Goal: Information Seeking & Learning: Learn about a topic

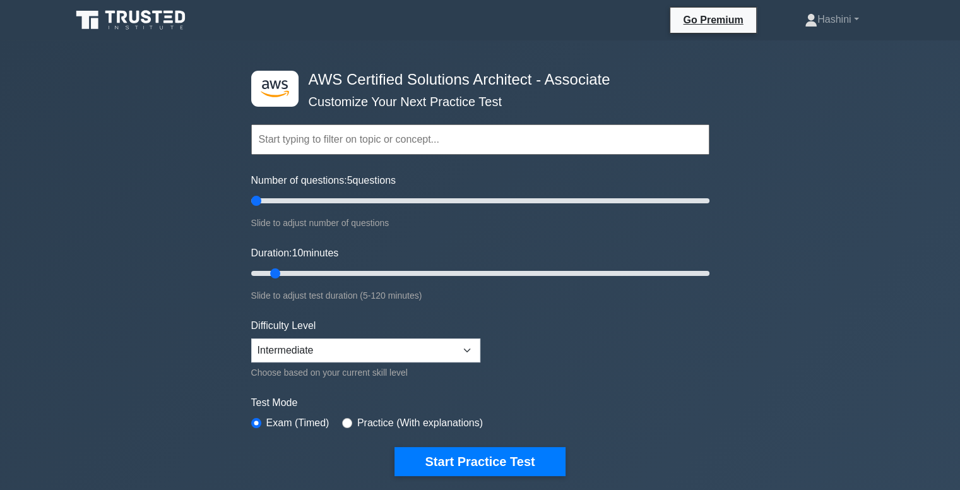
drag, startPoint x: 268, startPoint y: 197, endPoint x: 261, endPoint y: 197, distance: 7.6
type input "5"
click at [261, 197] on input "Number of questions: 5 questions" at bounding box center [480, 200] width 458 height 15
click at [357, 338] on select "Beginner Intermediate Expert" at bounding box center [365, 350] width 229 height 24
select select "beginner"
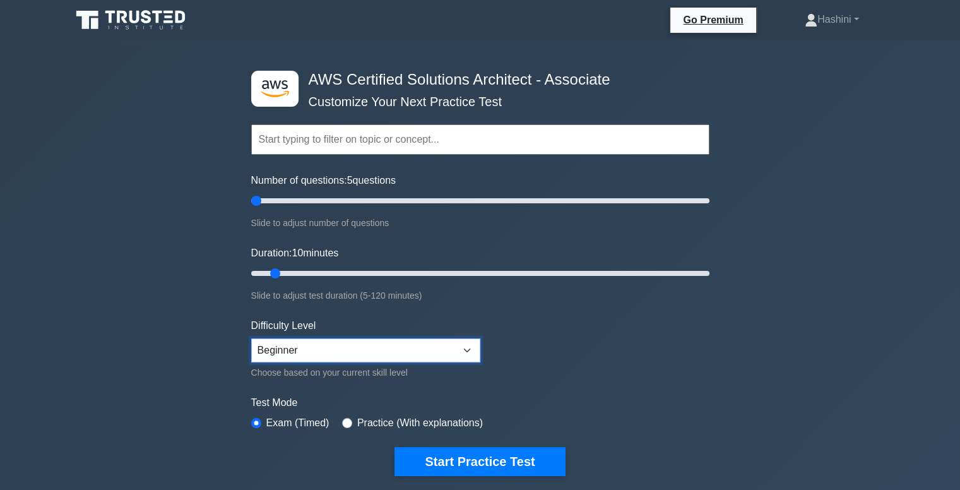
click at [251, 338] on select "Beginner Intermediate Expert" at bounding box center [365, 350] width 229 height 24
click at [338, 141] on input "text" at bounding box center [480, 139] width 458 height 30
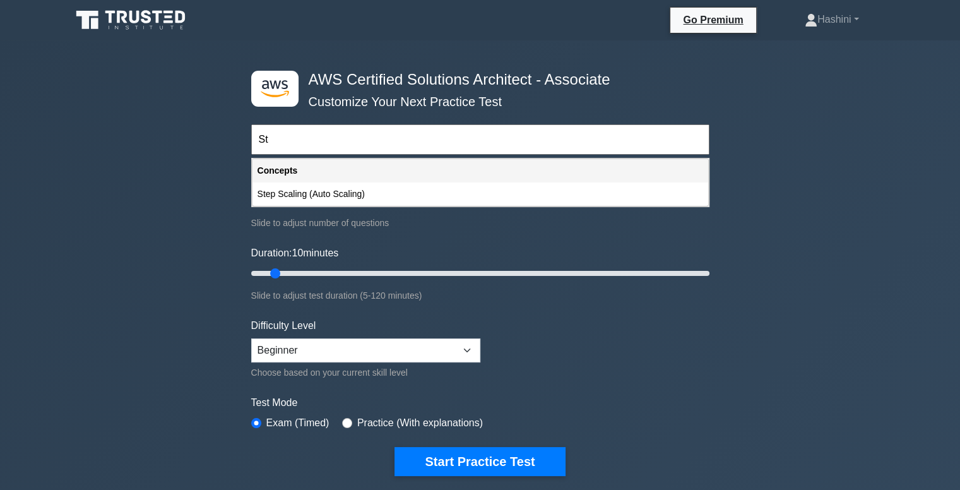
type input "S"
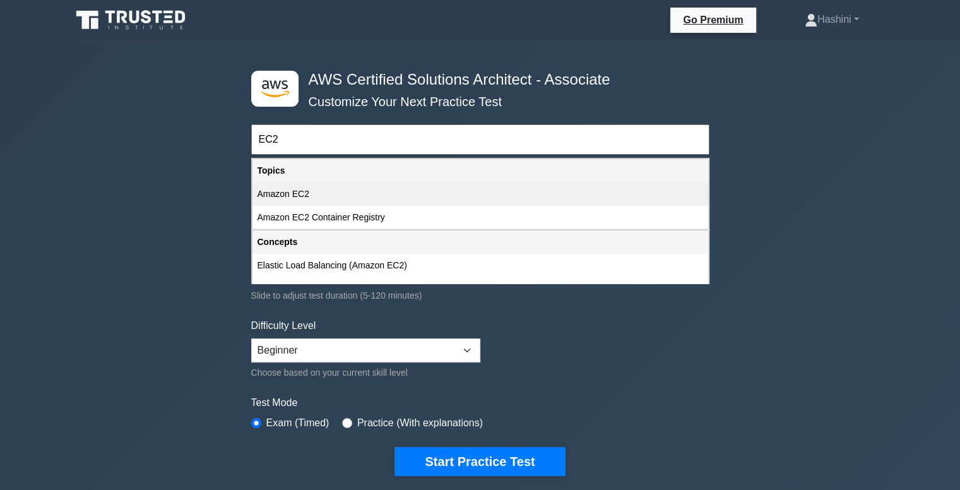
click at [332, 196] on div "Amazon EC2" at bounding box center [479, 193] width 455 height 23
type input "Amazon EC2"
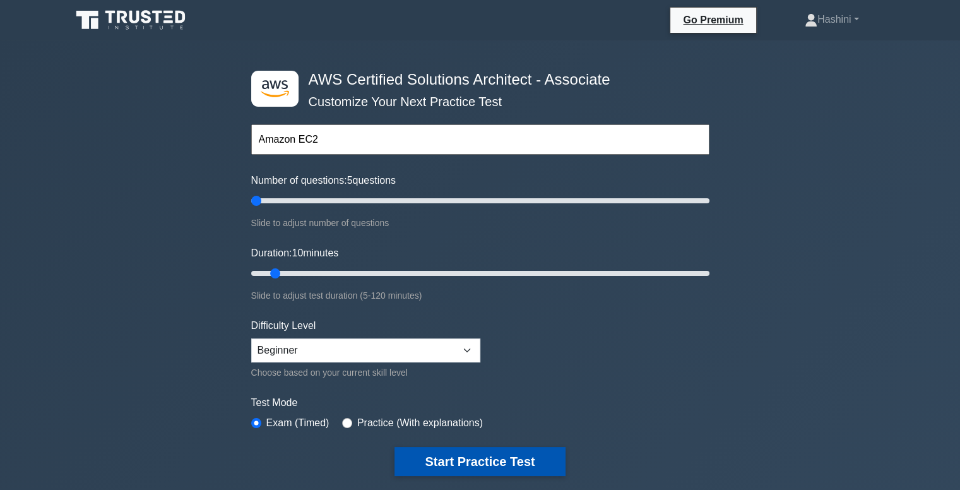
click at [434, 457] on button "Start Practice Test" at bounding box center [479, 461] width 170 height 29
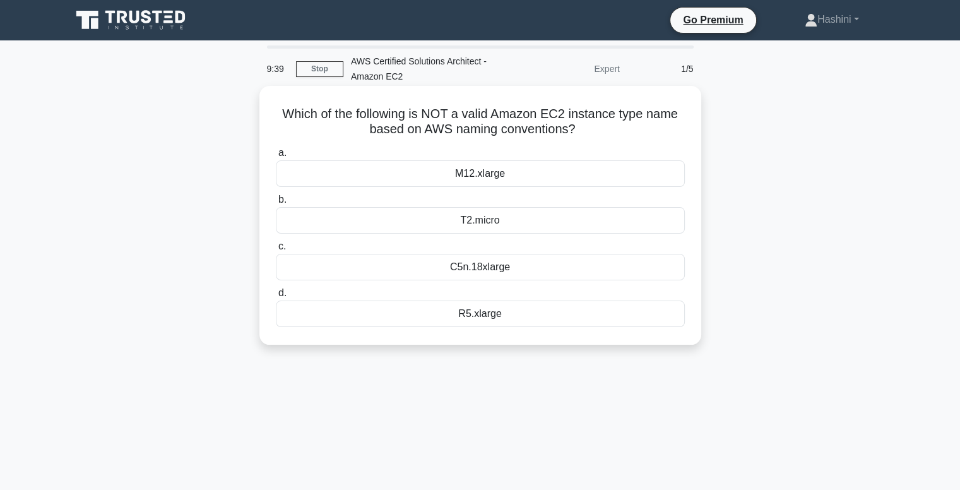
click at [476, 262] on div "C5n.18xlarge" at bounding box center [480, 267] width 409 height 26
click at [276, 250] on input "c. C5n.18xlarge" at bounding box center [276, 246] width 0 height 8
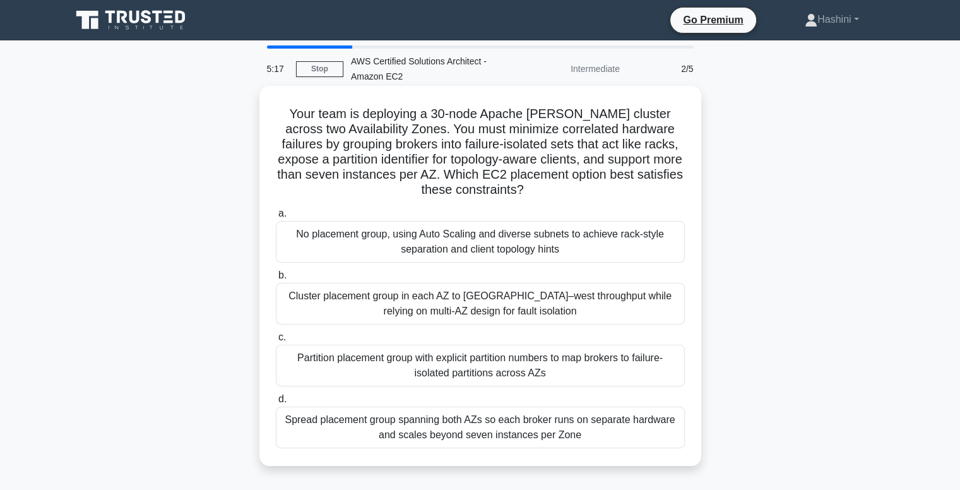
click at [510, 245] on div "No placement group, using Auto Scaling and diverse subnets to achieve rack-styl…" at bounding box center [480, 242] width 409 height 42
click at [276, 218] on input "a. No placement group, using Auto Scaling and diverse subnets to achieve rack-s…" at bounding box center [276, 213] width 0 height 8
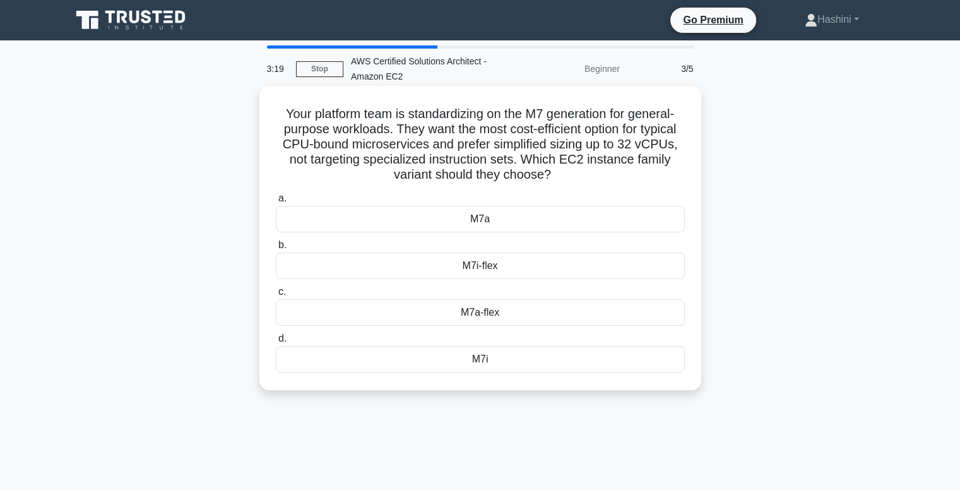
click at [519, 215] on div "M7a" at bounding box center [480, 219] width 409 height 26
click at [276, 203] on input "a. M7a" at bounding box center [276, 198] width 0 height 8
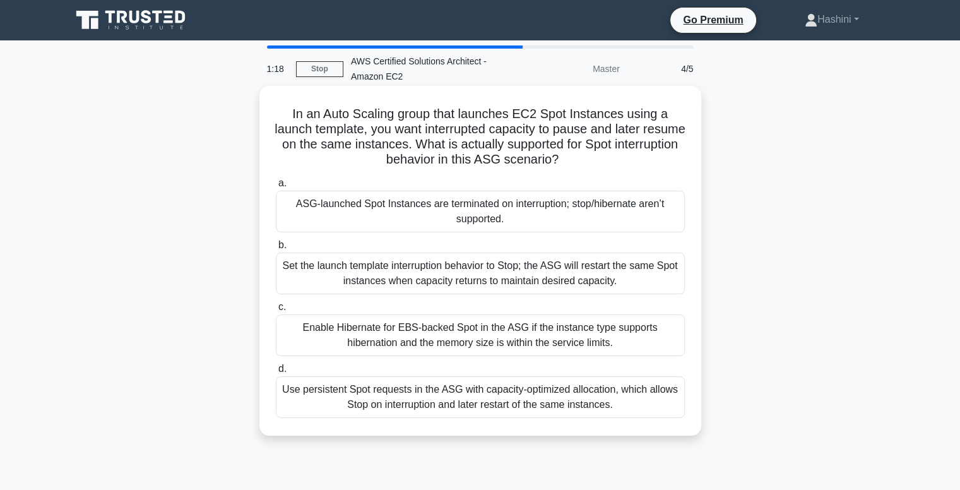
click at [544, 269] on div "Set the launch template interruption behavior to Stop; the ASG will restart the…" at bounding box center [480, 273] width 409 height 42
click at [276, 249] on input "b. Set the launch template interruption behavior to Stop; the ASG will restart …" at bounding box center [276, 245] width 0 height 8
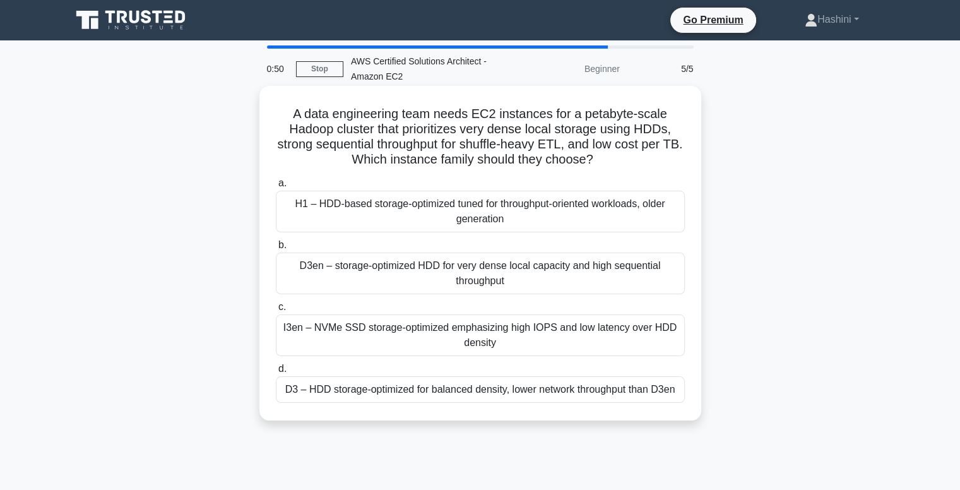
click at [523, 206] on div "H1 – HDD-based storage-optimized tuned for throughput-oriented workloads, older…" at bounding box center [480, 212] width 409 height 42
click at [276, 187] on input "a. H1 – HDD-based storage-optimized tuned for throughput-oriented workloads, ol…" at bounding box center [276, 183] width 0 height 8
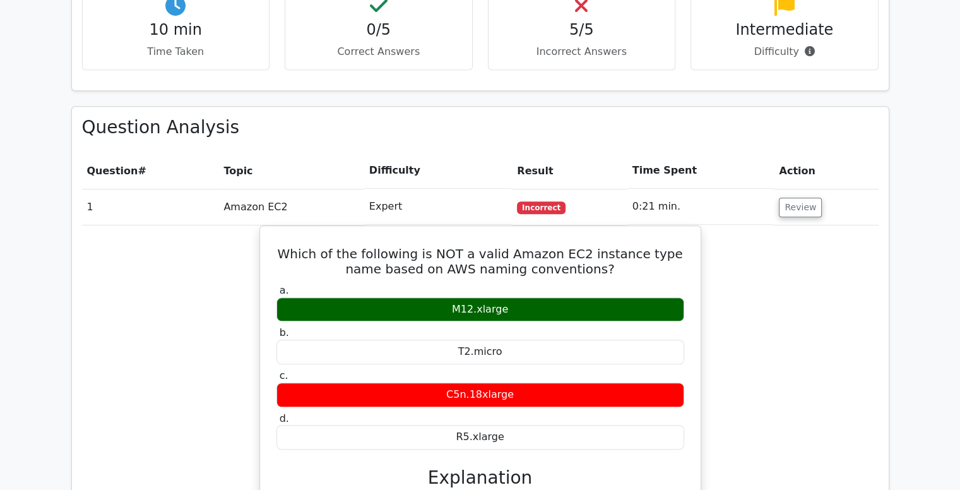
scroll to position [818, 0]
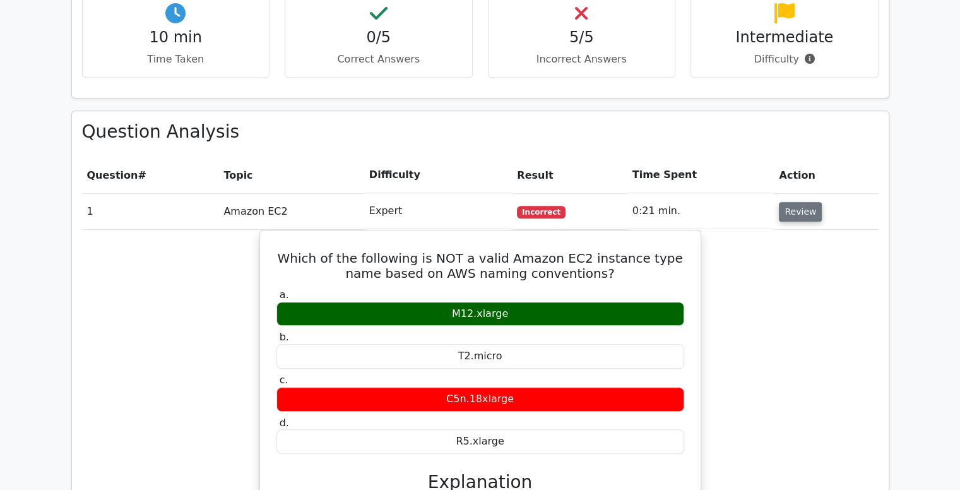
click at [787, 202] on button "Review" at bounding box center [799, 212] width 43 height 20
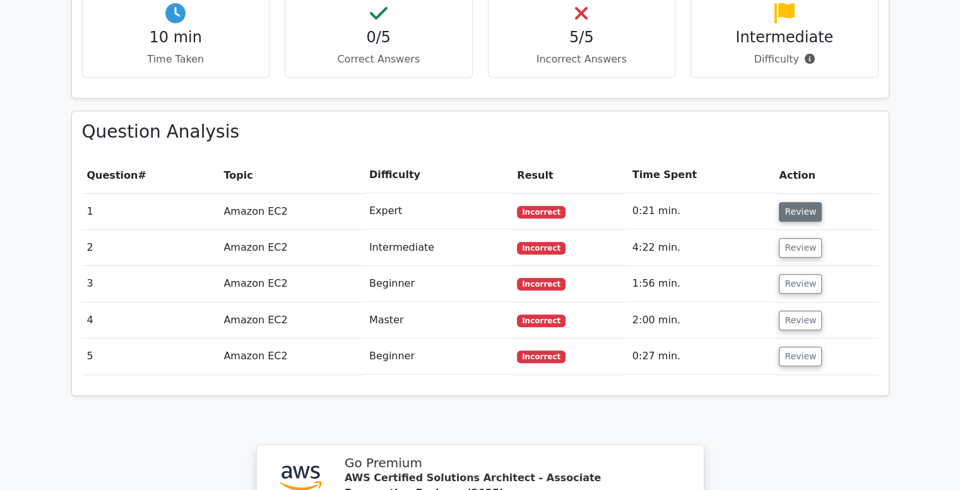
click at [796, 202] on button "Review" at bounding box center [799, 212] width 43 height 20
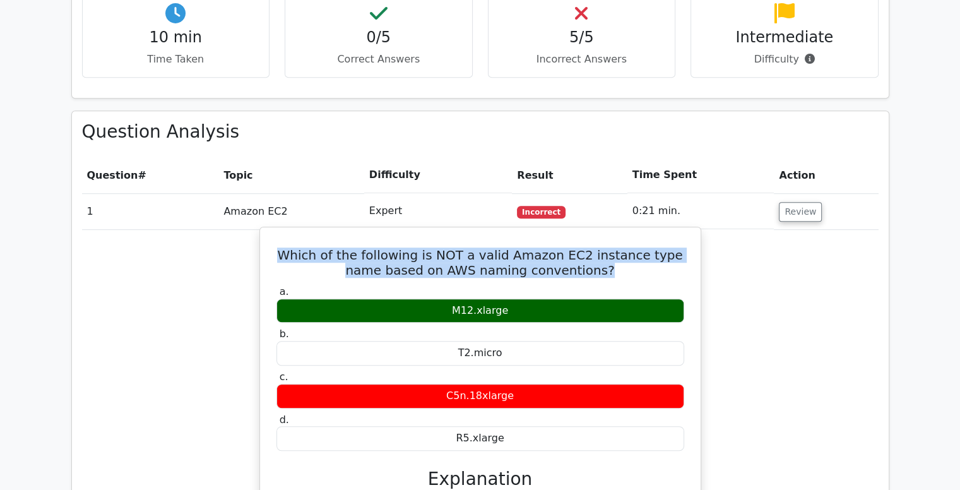
drag, startPoint x: 280, startPoint y: 191, endPoint x: 594, endPoint y: 205, distance: 314.5
click at [594, 247] on h5 "Which of the following is NOT a valid Amazon EC2 instance type name based on AW…" at bounding box center [480, 262] width 410 height 30
copy h5 "Which of the following is NOT a valid Amazon EC2 instance type name based on AW…"
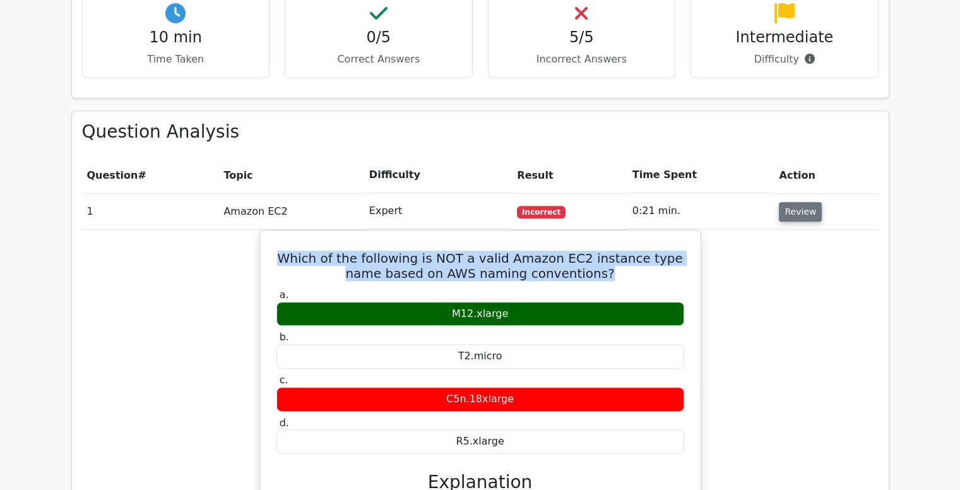
click at [800, 202] on button "Review" at bounding box center [799, 212] width 43 height 20
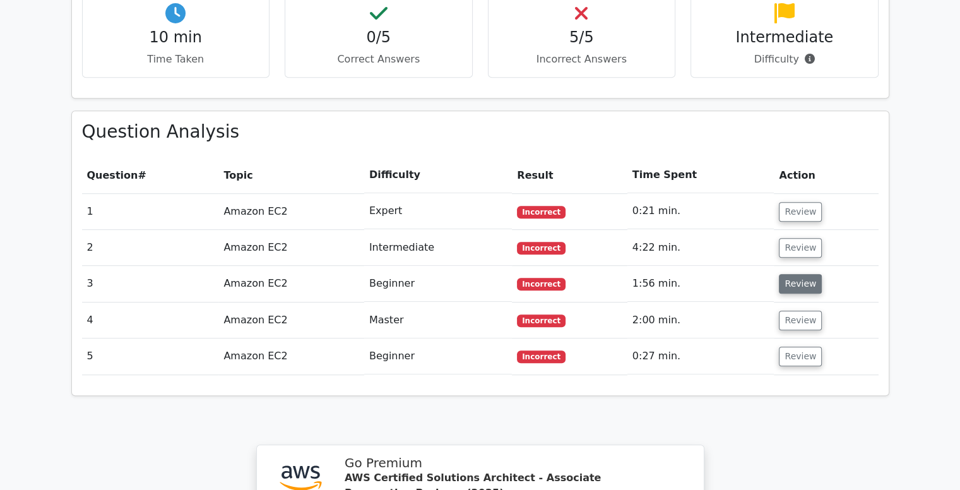
click at [799, 274] on button "Review" at bounding box center [799, 284] width 43 height 20
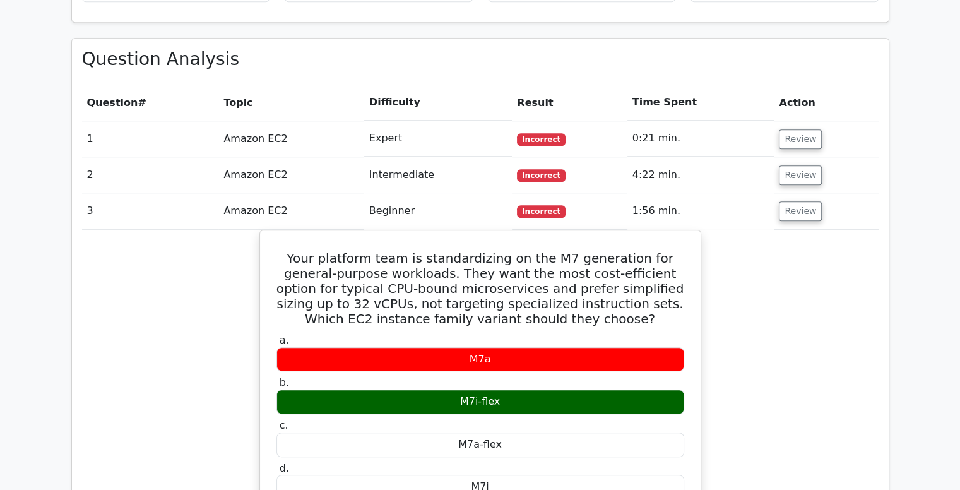
scroll to position [888, 0]
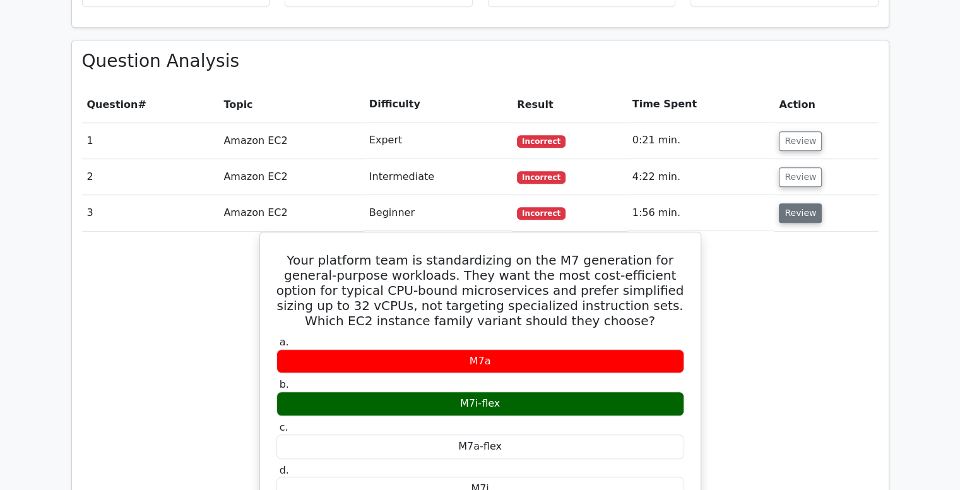
click at [800, 203] on button "Review" at bounding box center [799, 213] width 43 height 20
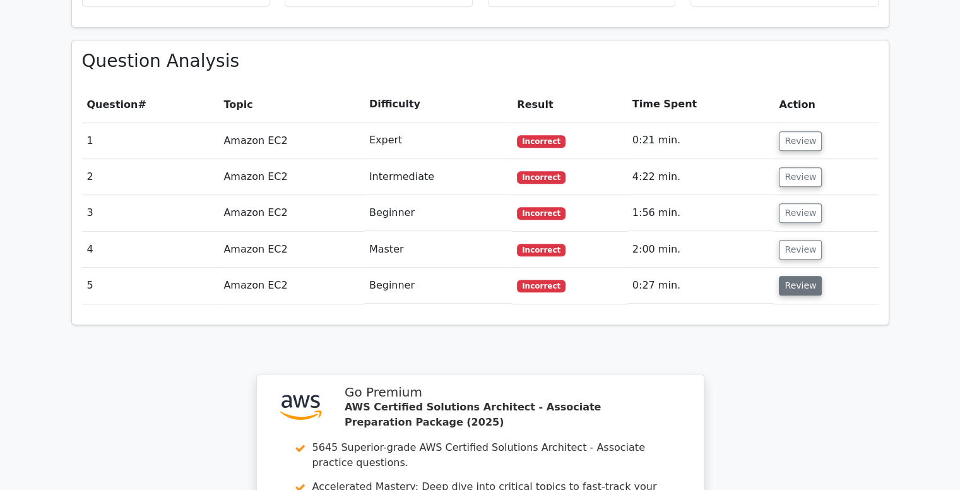
click at [797, 276] on button "Review" at bounding box center [799, 286] width 43 height 20
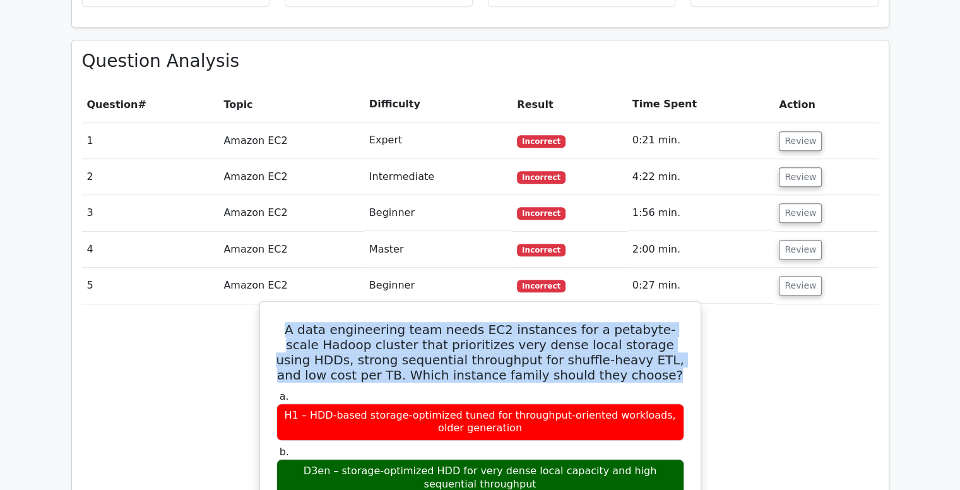
drag, startPoint x: 614, startPoint y: 313, endPoint x: 288, endPoint y: 269, distance: 329.0
click at [288, 322] on h5 "A data engineering team needs EC2 instances for a petabyte-scale Hadoop cluster…" at bounding box center [480, 352] width 410 height 61
copy h5 "A data engineering team needs EC2 instances for a petabyte-scale Hadoop cluster…"
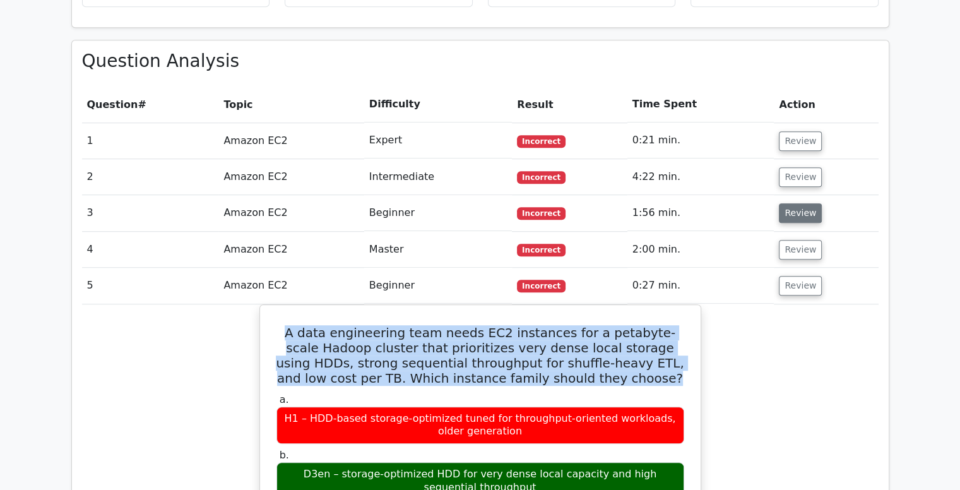
click at [802, 203] on button "Review" at bounding box center [799, 213] width 43 height 20
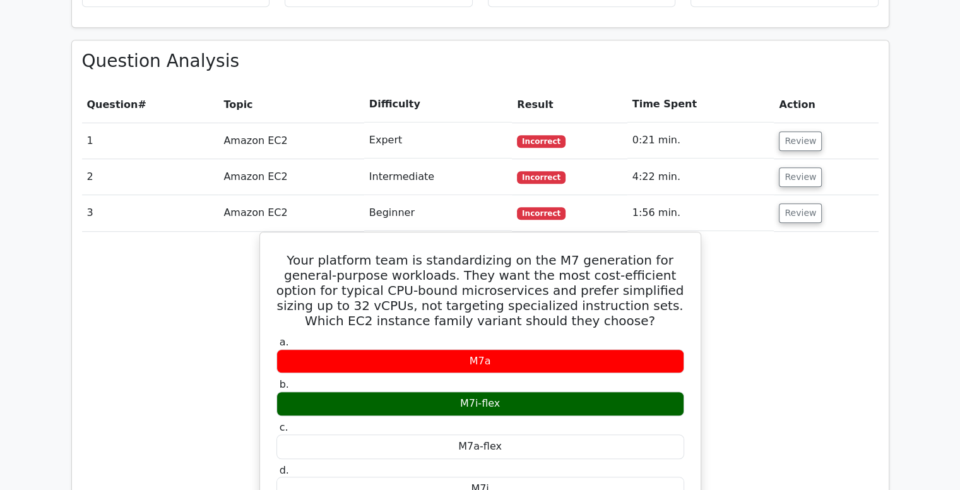
click at [789, 203] on button "Review" at bounding box center [799, 213] width 43 height 20
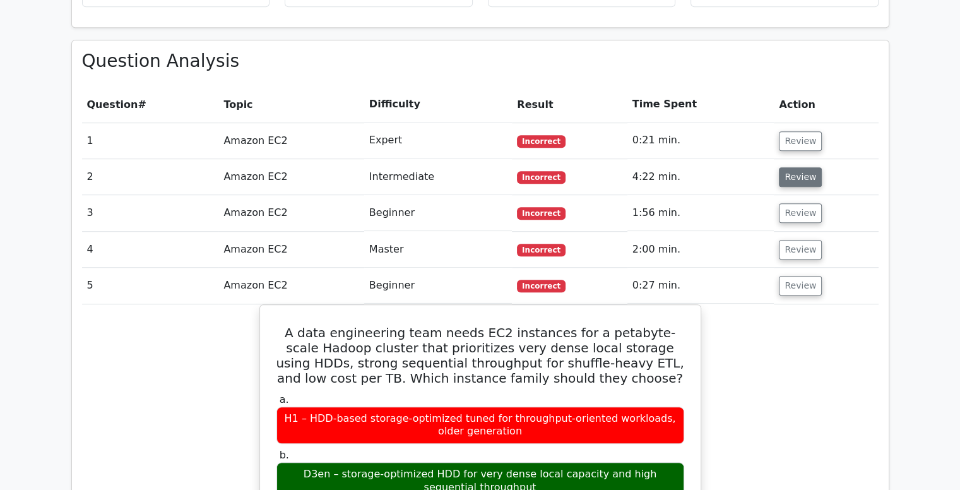
click at [798, 167] on button "Review" at bounding box center [799, 177] width 43 height 20
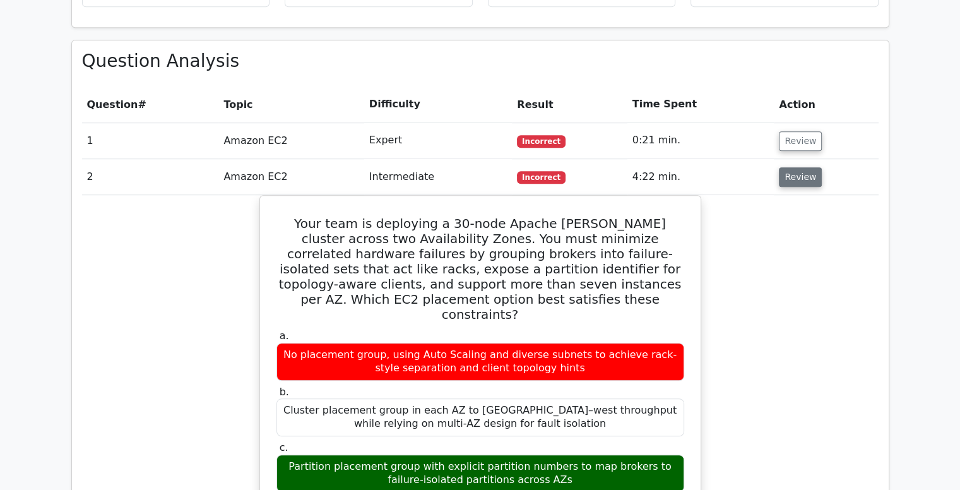
click at [798, 167] on button "Review" at bounding box center [799, 177] width 43 height 20
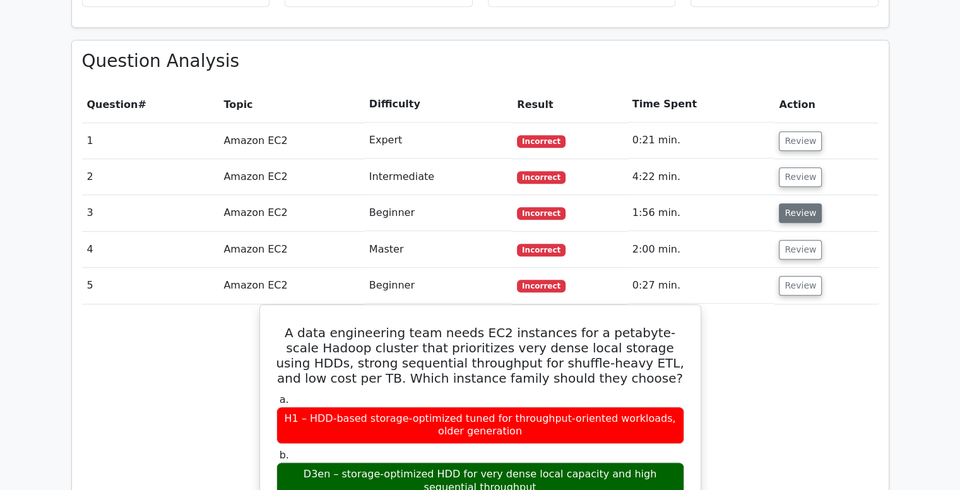
click at [792, 203] on button "Review" at bounding box center [799, 213] width 43 height 20
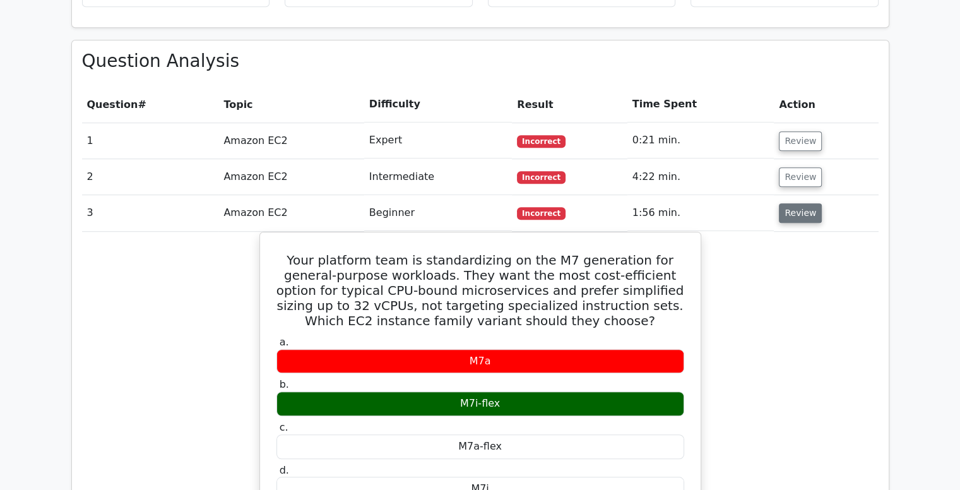
click at [792, 203] on button "Review" at bounding box center [799, 213] width 43 height 20
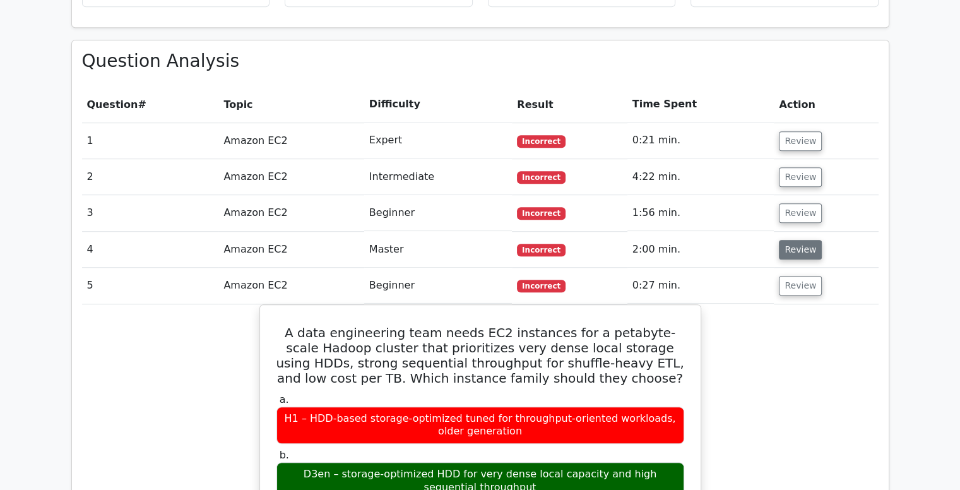
click at [795, 240] on button "Review" at bounding box center [799, 250] width 43 height 20
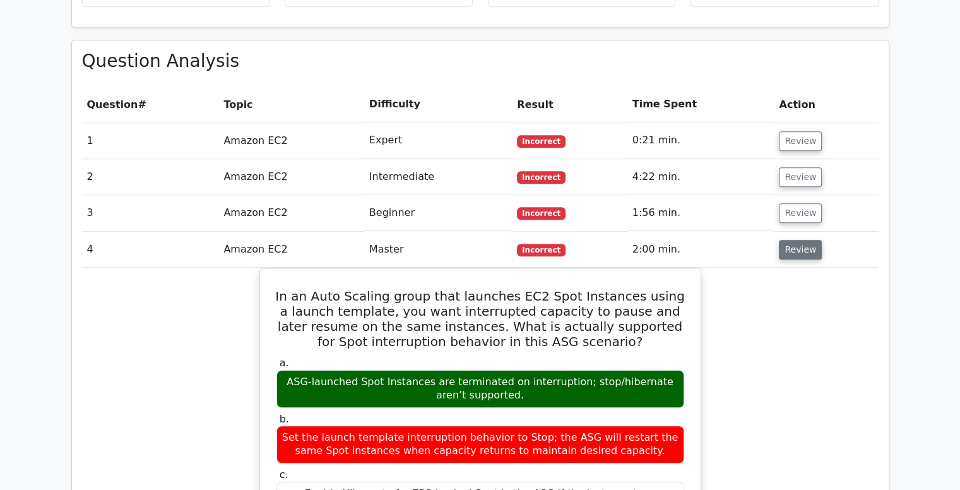
click at [795, 240] on button "Review" at bounding box center [799, 250] width 43 height 20
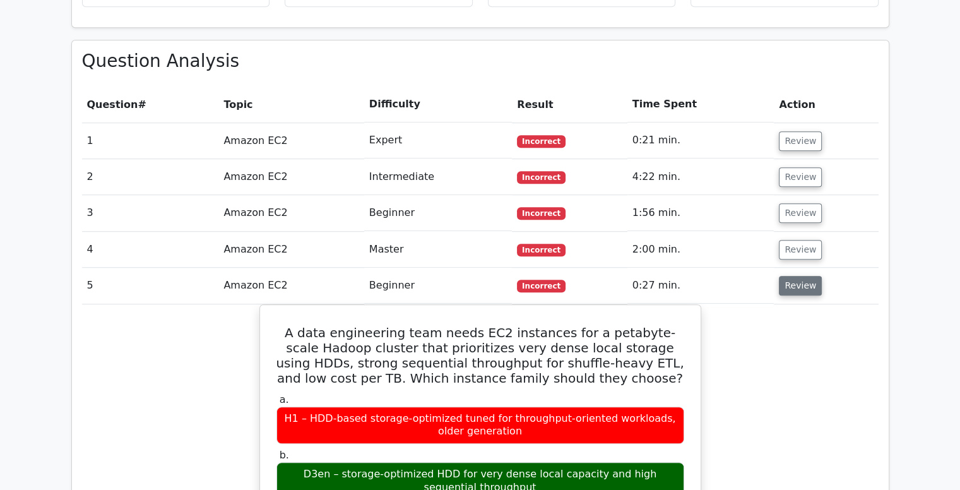
click at [794, 276] on button "Review" at bounding box center [799, 286] width 43 height 20
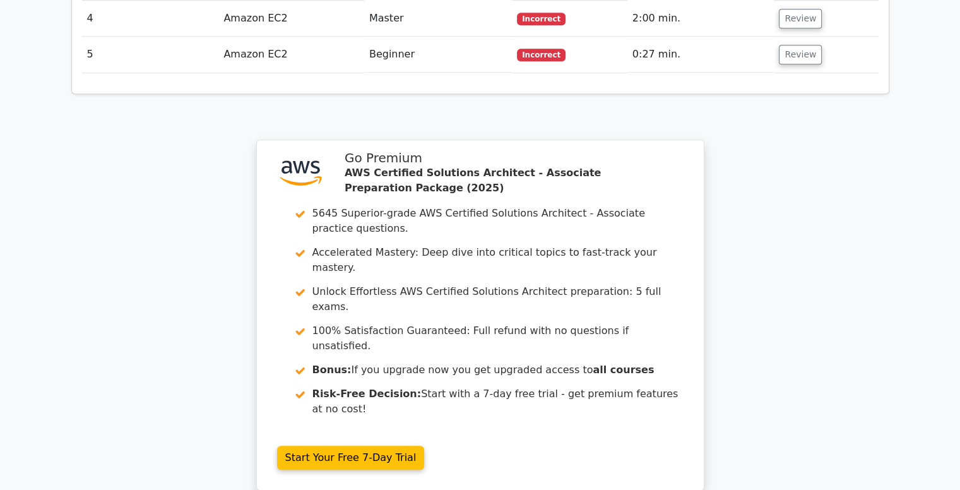
scroll to position [1247, 0]
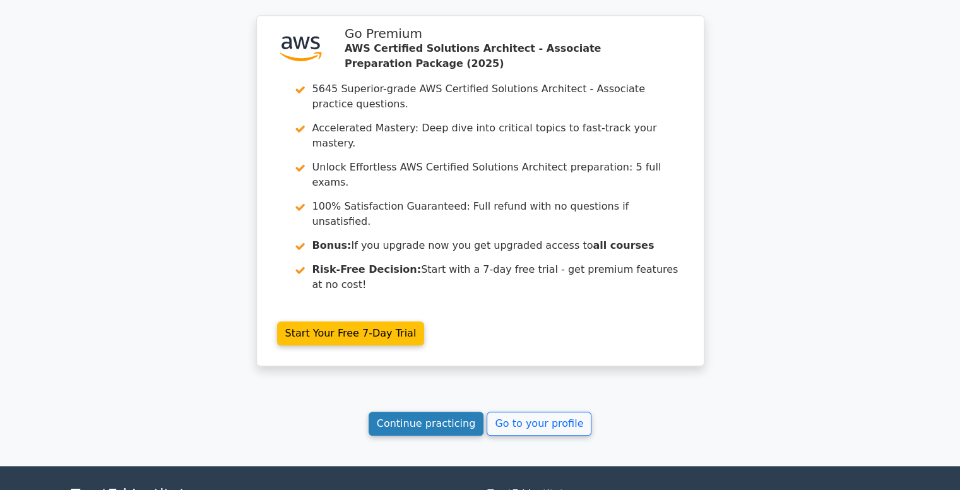
click at [414, 411] on link "Continue practicing" at bounding box center [425, 423] width 115 height 24
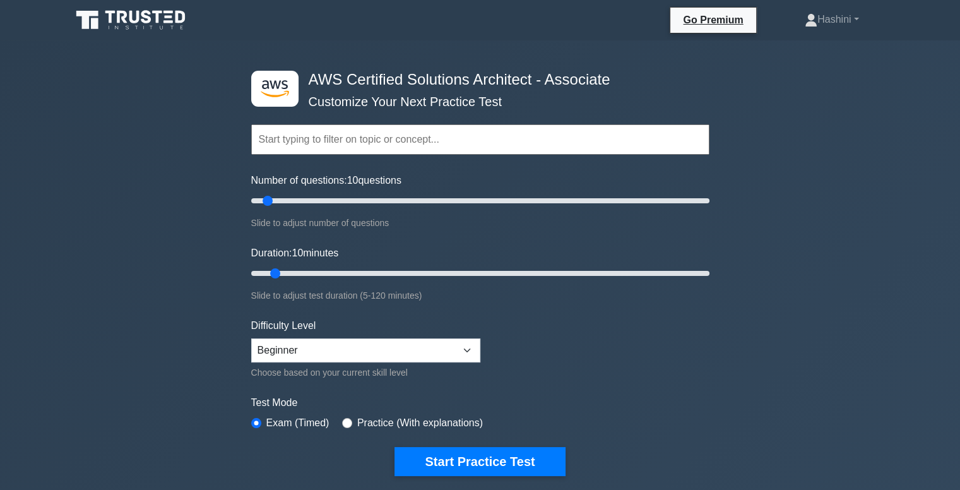
click at [320, 148] on input "text" at bounding box center [480, 139] width 458 height 30
